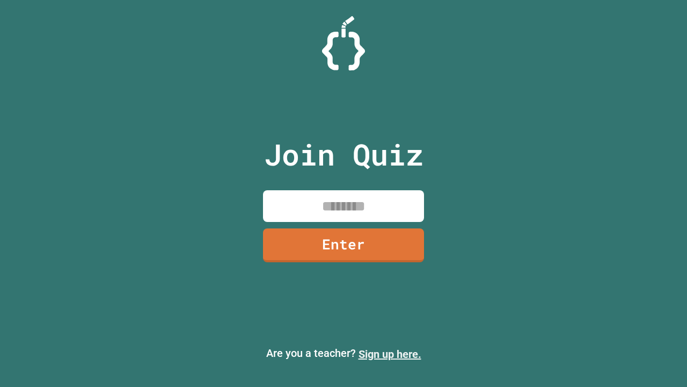
click at [390, 354] on link "Sign up here." at bounding box center [390, 353] width 63 height 13
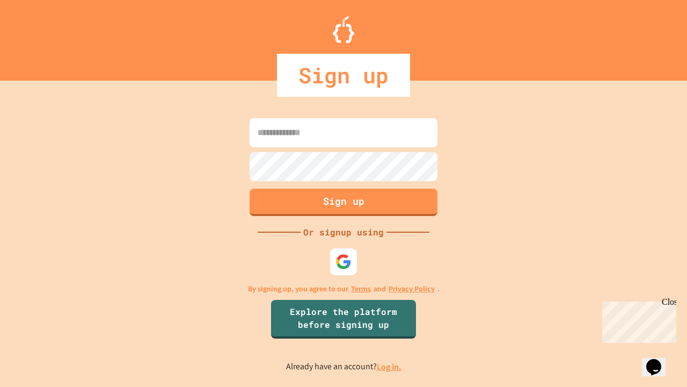
click at [390, 366] on link "Log in." at bounding box center [389, 366] width 25 height 11
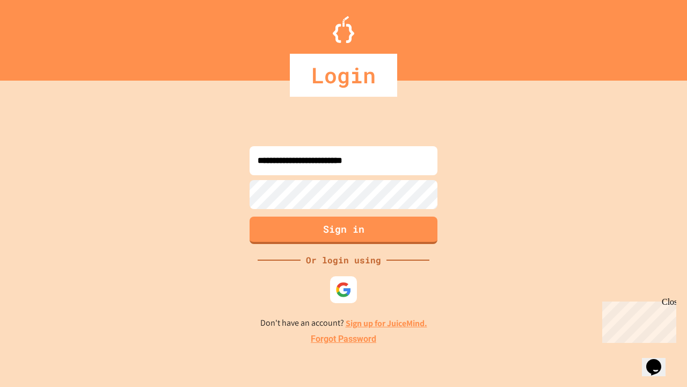
type input "**********"
